Goal: Task Accomplishment & Management: Manage account settings

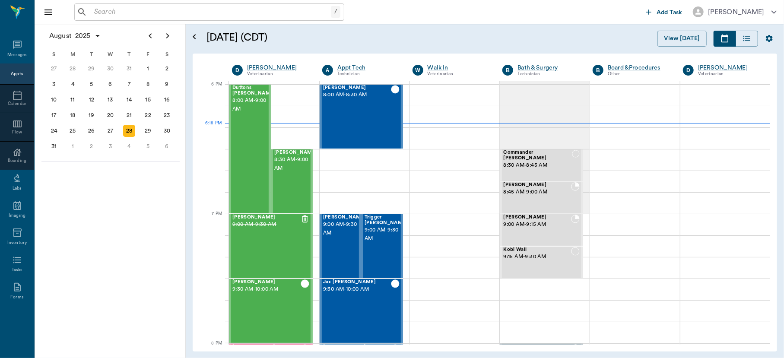
scroll to position [1295, 0]
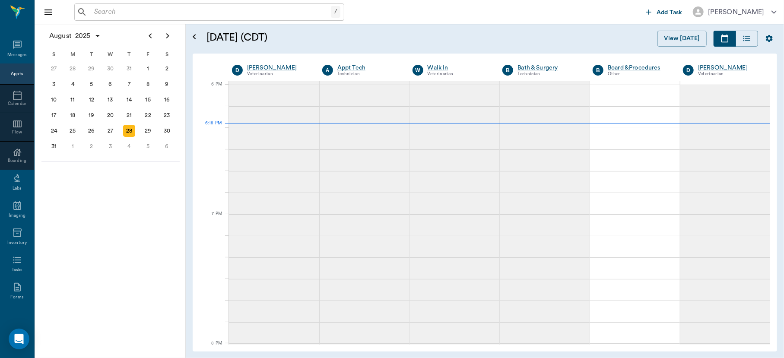
click at [169, 16] on input "text" at bounding box center [211, 12] width 240 height 12
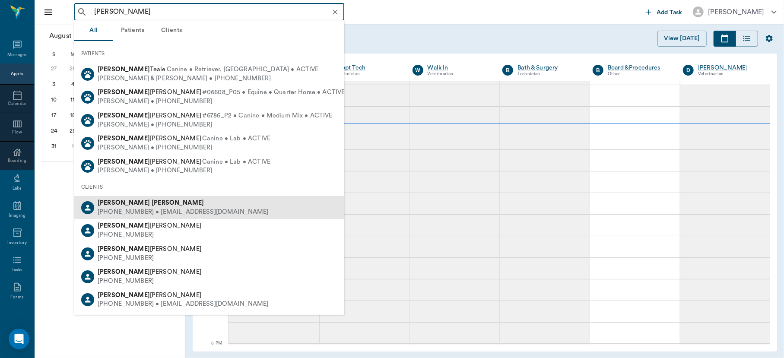
click at [137, 210] on div "[PHONE_NUMBER] • [EMAIL_ADDRESS][DOMAIN_NAME]" at bounding box center [183, 212] width 171 height 9
type input "[PERSON_NAME]"
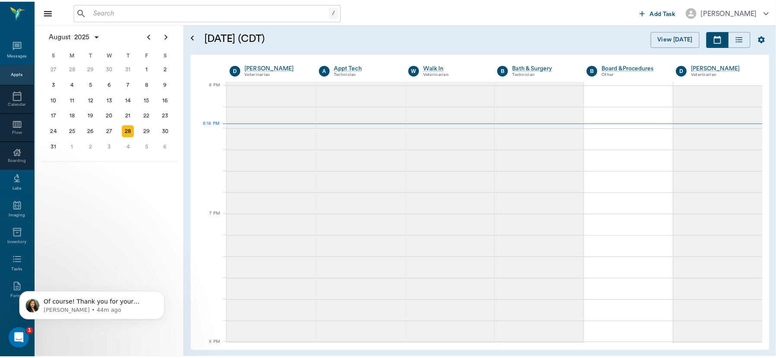
scroll to position [0, 0]
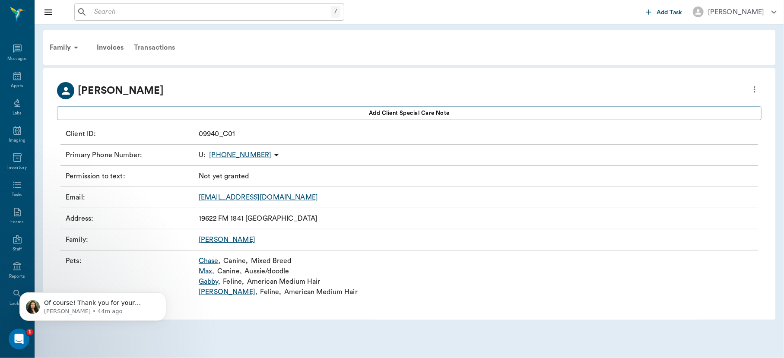
click at [149, 48] on div "Transactions" at bounding box center [154, 47] width 51 height 21
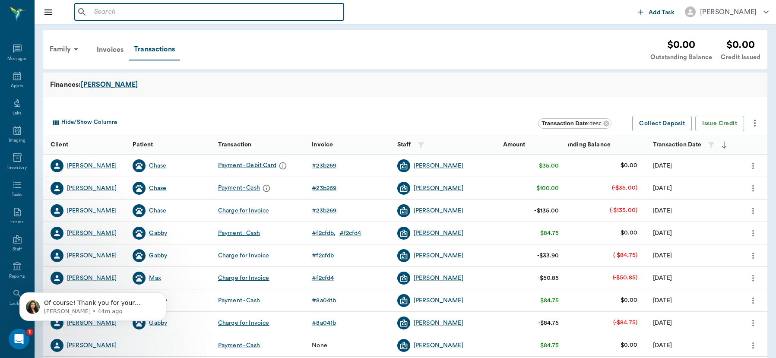
click at [139, 14] on input "text" at bounding box center [216, 12] width 250 height 12
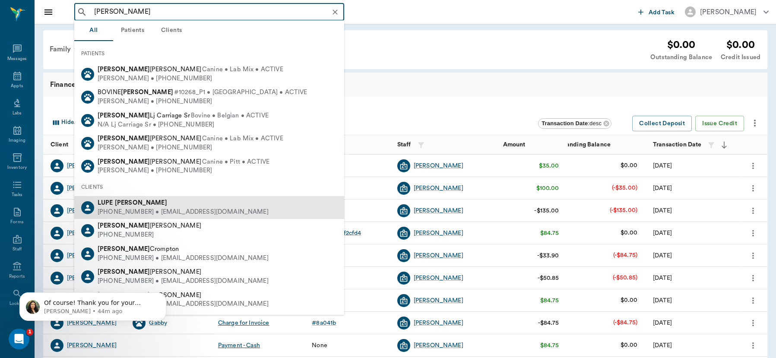
click at [132, 206] on div "[PERSON_NAME]" at bounding box center [183, 203] width 171 height 9
type input "[PERSON_NAME]"
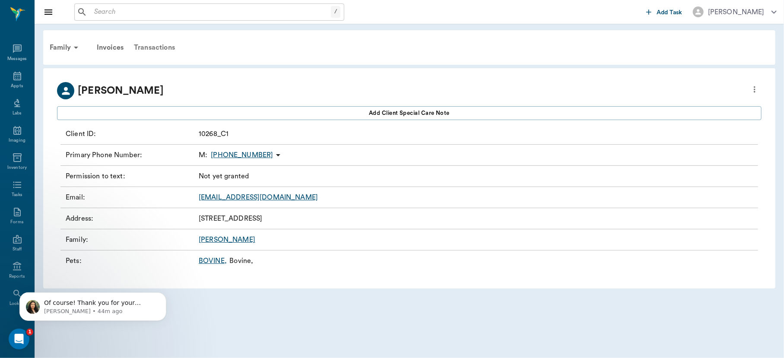
click at [157, 46] on div "Transactions" at bounding box center [154, 47] width 51 height 21
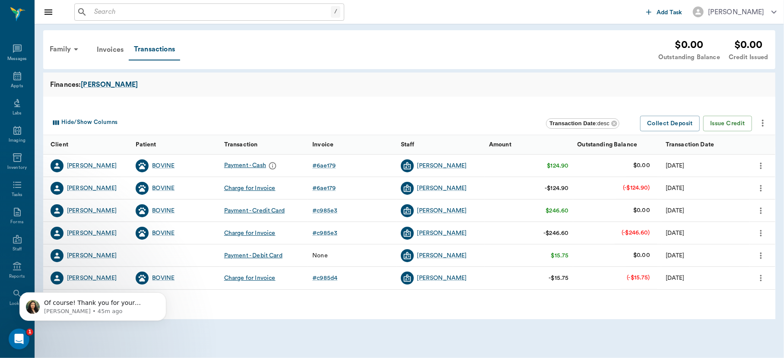
click at [761, 190] on icon "more" at bounding box center [761, 188] width 10 height 10
click at [727, 197] on li "Cancel Payments & Void Invoice" at bounding box center [717, 203] width 102 height 16
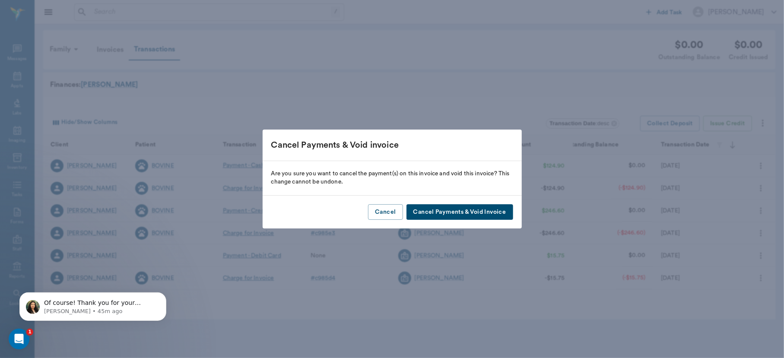
click at [482, 211] on button "Cancel Payments & Void Invoice" at bounding box center [459, 212] width 107 height 16
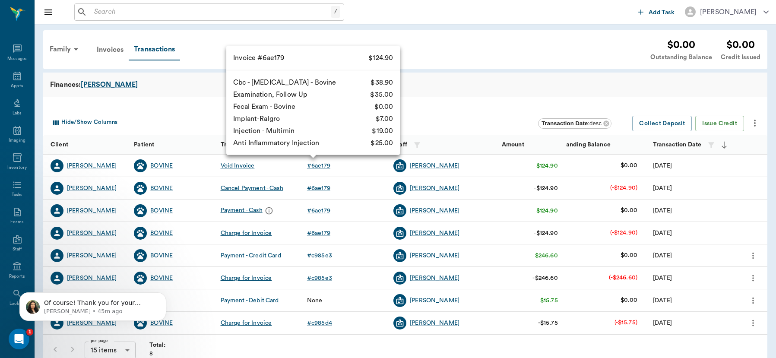
click at [318, 162] on div "# 6ae179" at bounding box center [318, 166] width 23 height 9
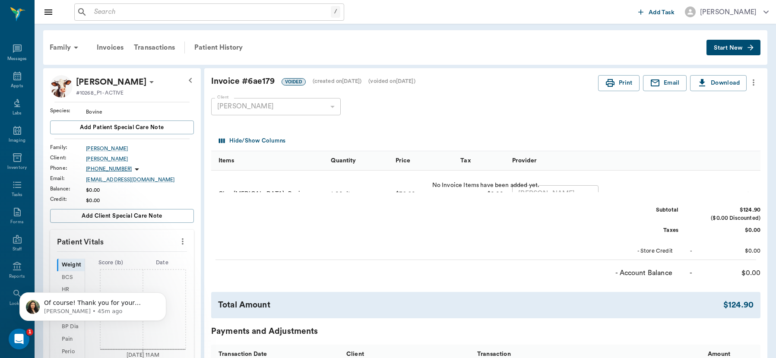
click at [754, 82] on icon "more" at bounding box center [754, 82] width 2 height 6
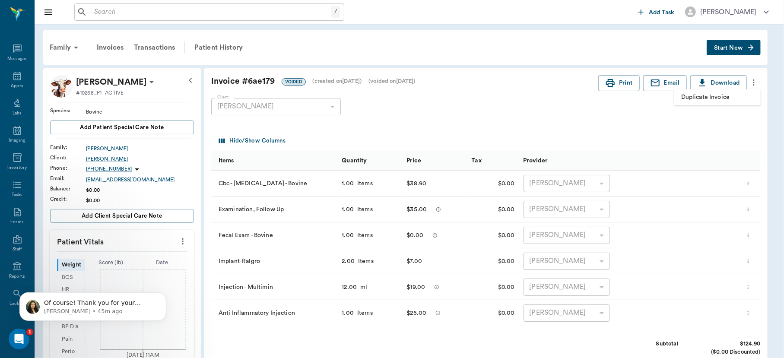
click at [715, 100] on span "Duplicate Invoice" at bounding box center [717, 97] width 73 height 9
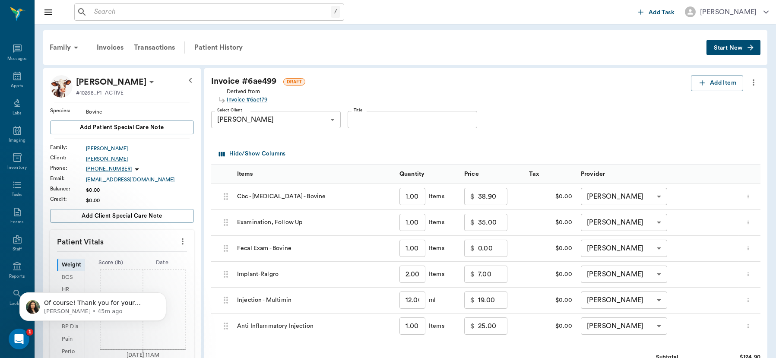
click at [503, 200] on input "38.90" at bounding box center [492, 196] width 29 height 17
type input "0.00"
click at [501, 221] on input "35.00" at bounding box center [492, 222] width 29 height 17
type input "0.00"
click at [500, 278] on input "7.00" at bounding box center [492, 274] width 29 height 17
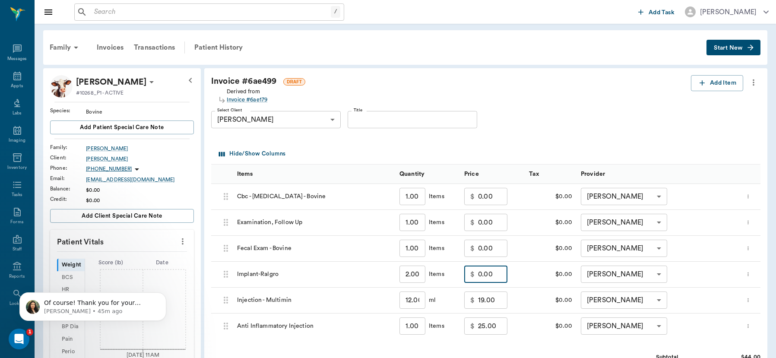
type input "0.00"
click at [500, 305] on input "19.00" at bounding box center [492, 300] width 29 height 17
type input "0.00"
click at [501, 324] on input "25.00" at bounding box center [492, 325] width 29 height 17
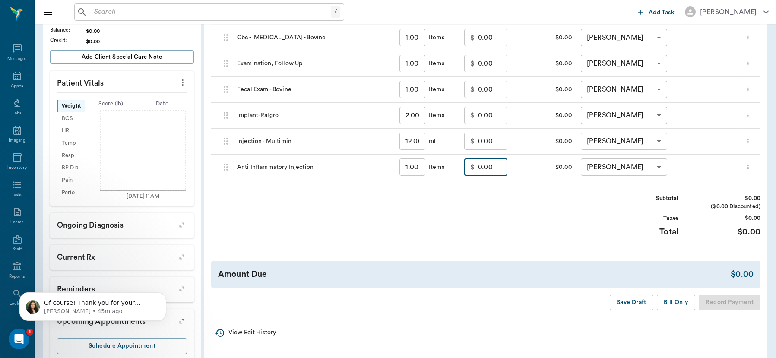
scroll to position [161, 0]
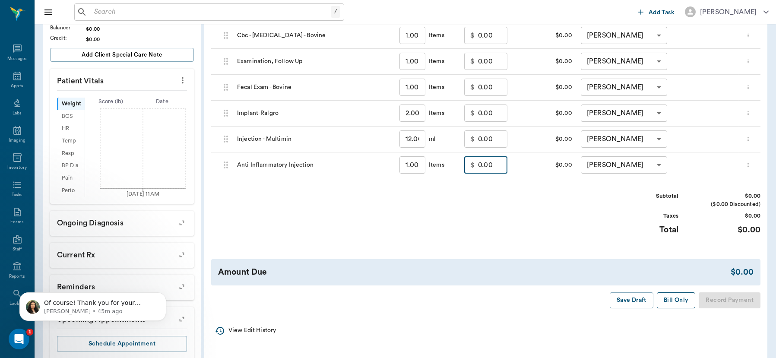
type input "0.00"
click at [674, 295] on button "Bill Only" at bounding box center [676, 300] width 39 height 16
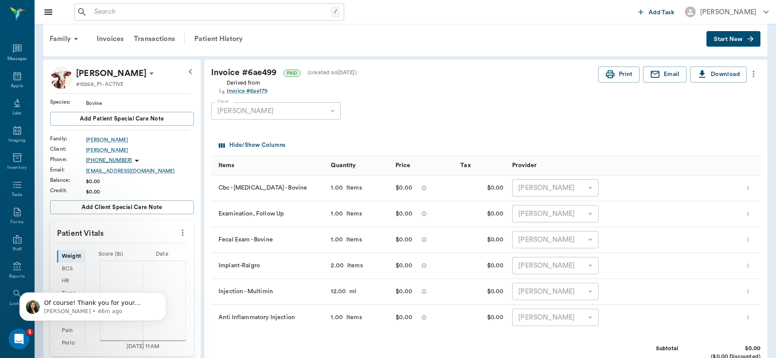
scroll to position [0, 0]
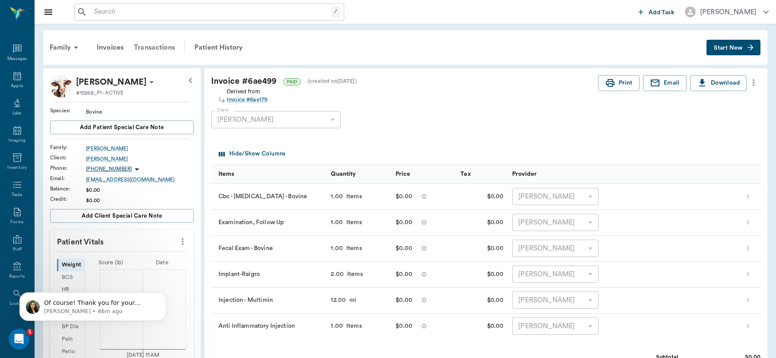
click at [151, 46] on div "Transactions" at bounding box center [154, 47] width 51 height 21
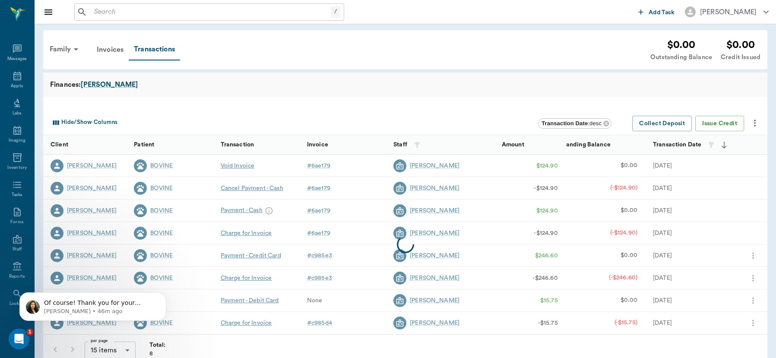
click at [146, 10] on input "text" at bounding box center [211, 12] width 240 height 12
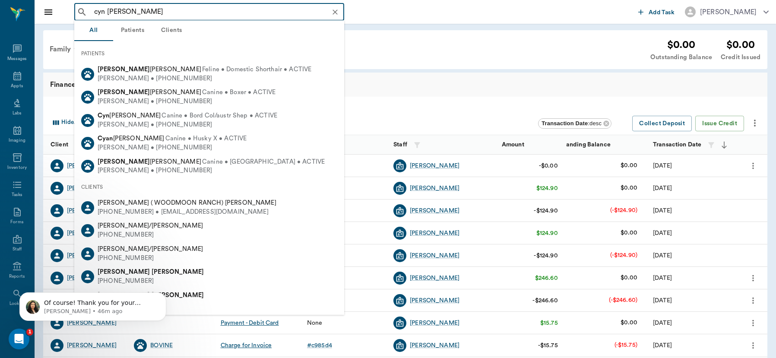
type input "cyn [PERSON_NAME]"
